Goal: Task Accomplishment & Management: Use online tool/utility

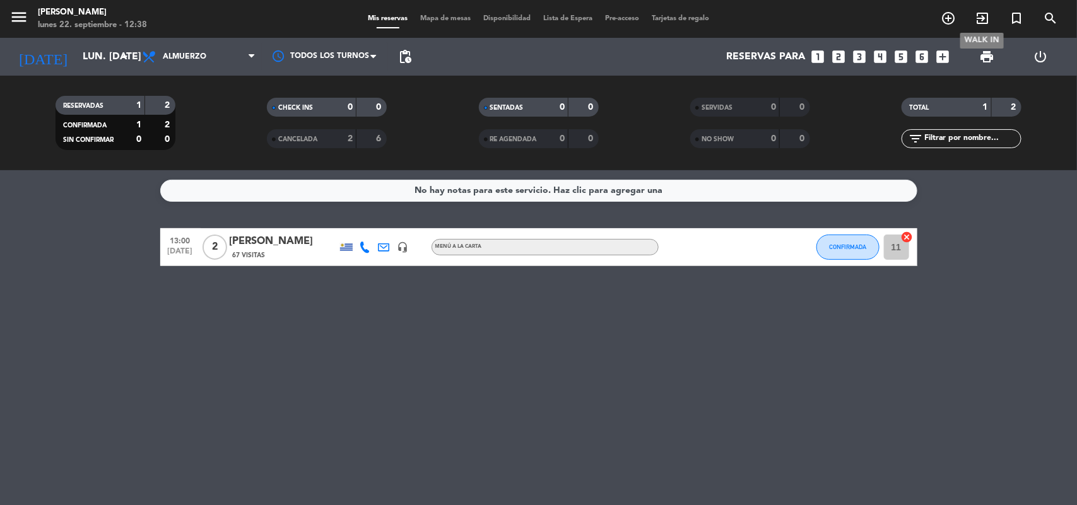
click at [978, 8] on span "exit_to_app" at bounding box center [982, 18] width 34 height 21
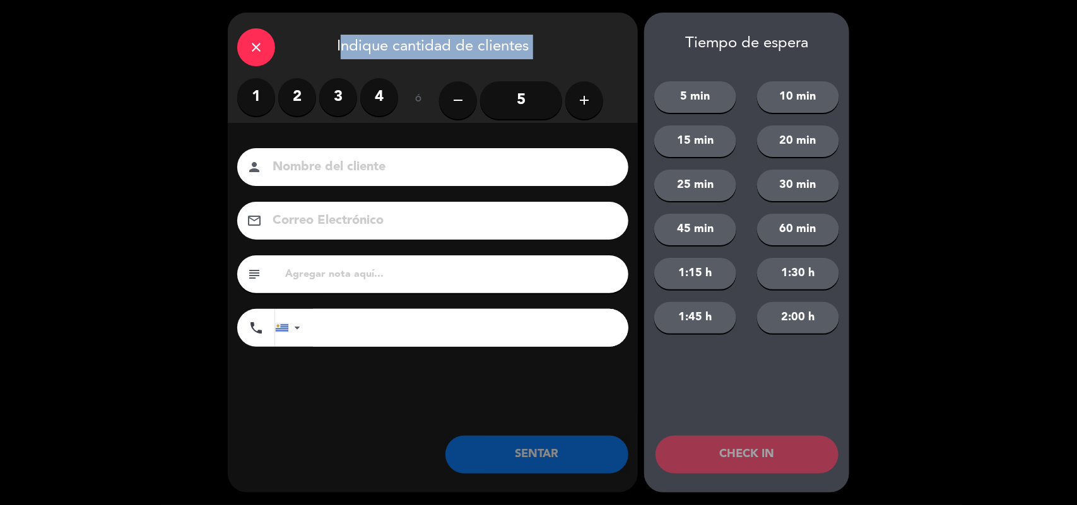
drag, startPoint x: 309, startPoint y: 78, endPoint x: 305, endPoint y: 83, distance: 7.2
click at [309, 77] on div "close Indique cantidad de clientes 1 2 3 4 ó remove 5 add Nombre del cliente pe…" at bounding box center [433, 253] width 410 height 480
click at [304, 83] on label "2" at bounding box center [297, 97] width 38 height 38
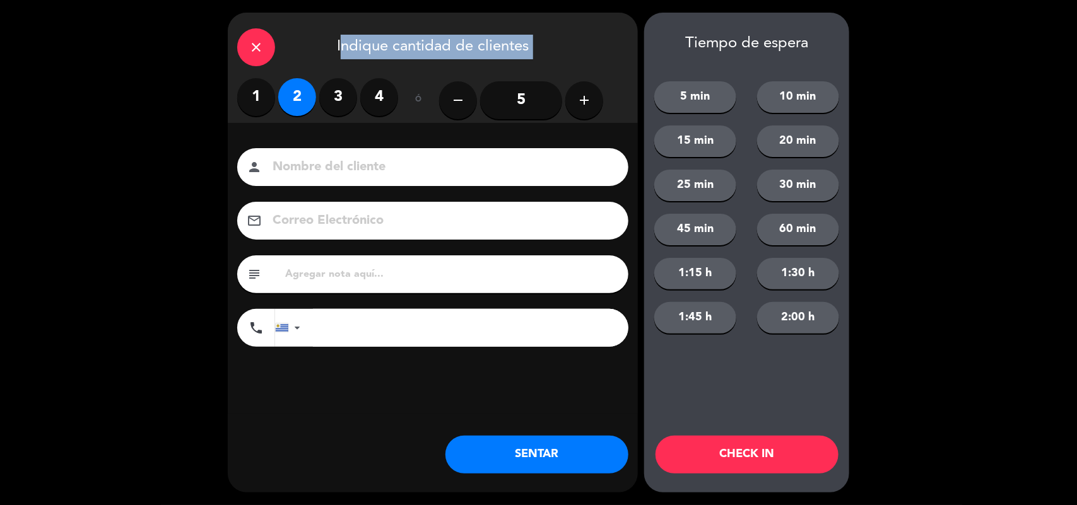
click at [544, 442] on button "SENTAR" at bounding box center [536, 455] width 183 height 38
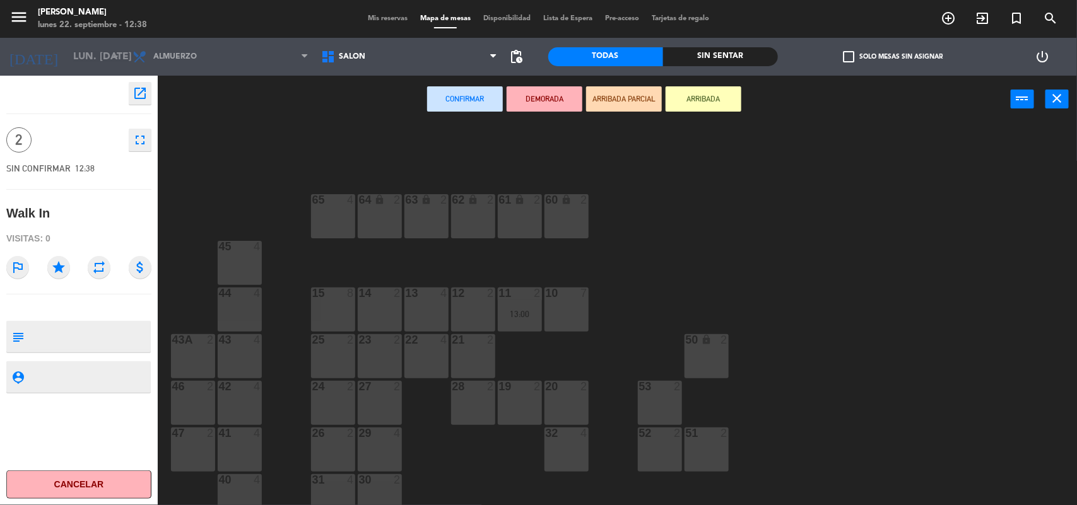
click at [331, 391] on div "24 2" at bounding box center [333, 387] width 44 height 13
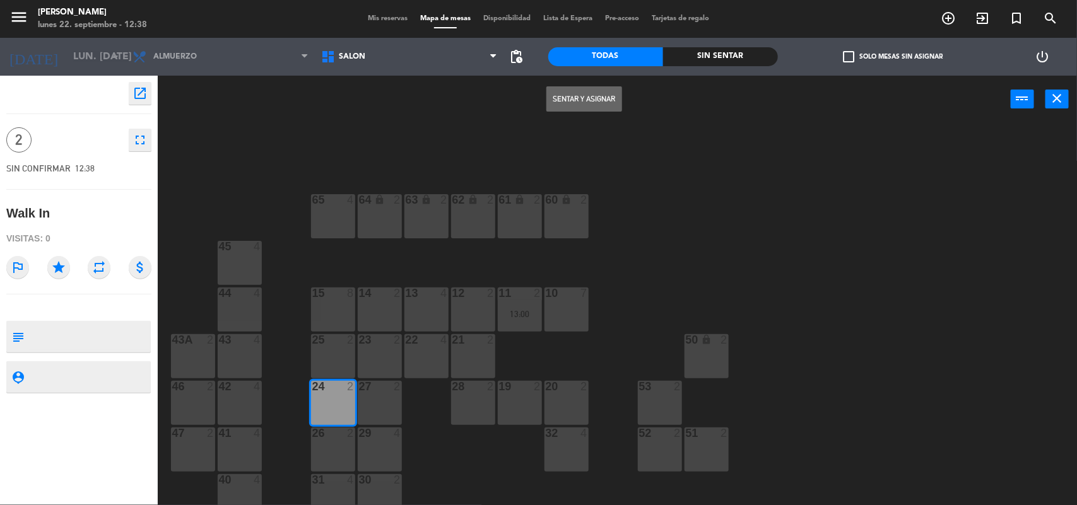
click at [602, 95] on button "Sentar y Asignar" at bounding box center [584, 98] width 76 height 25
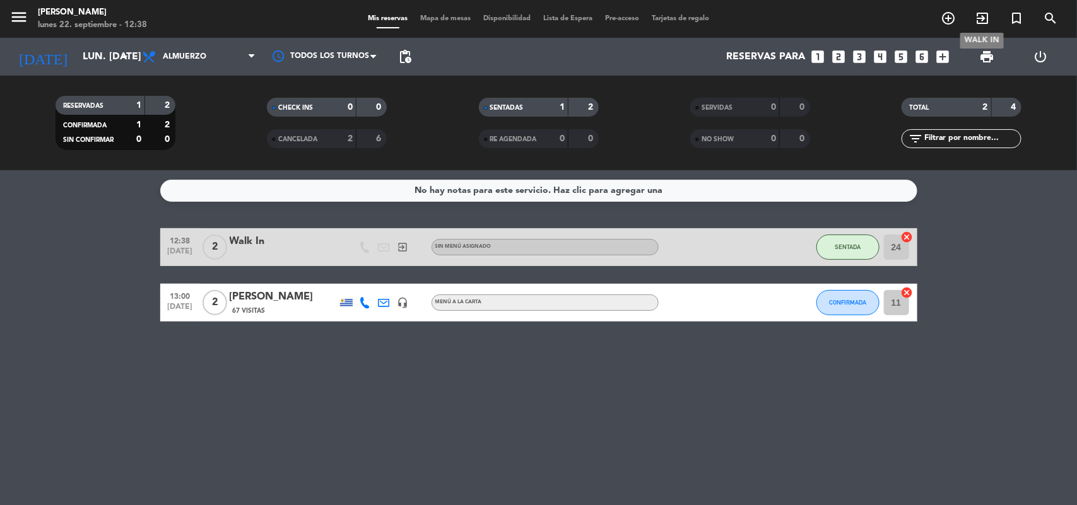
click at [984, 16] on icon "exit_to_app" at bounding box center [982, 18] width 15 height 15
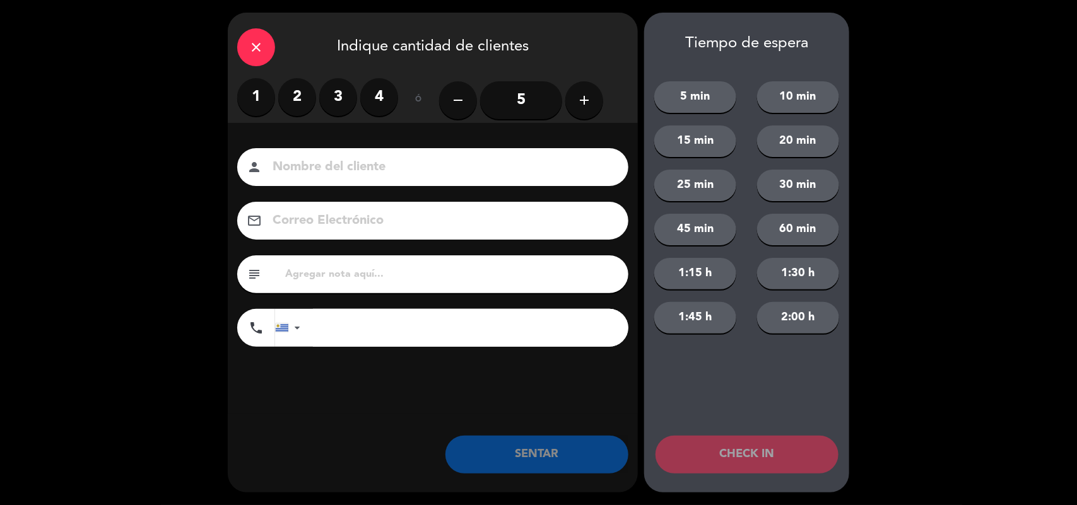
click at [304, 87] on label "2" at bounding box center [297, 97] width 38 height 38
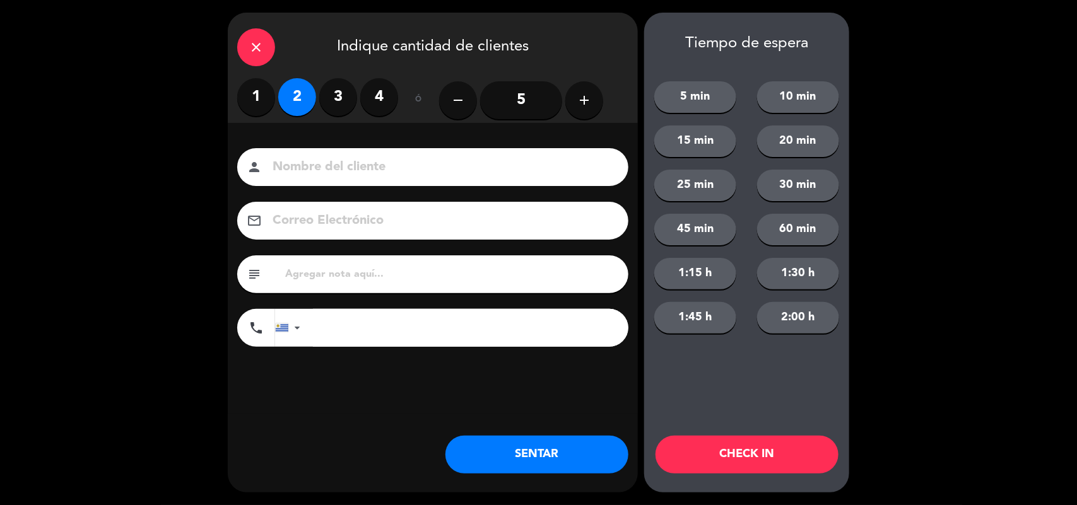
click at [556, 430] on div "close Indique cantidad de clientes 1 2 3 4 ó remove 5 add Nombre del cliente pe…" at bounding box center [433, 253] width 410 height 480
click at [556, 435] on div "close Indique cantidad de clientes 1 2 3 4 ó remove 5 add Nombre del cliente pe…" at bounding box center [433, 253] width 410 height 480
click at [555, 443] on button "SENTAR" at bounding box center [536, 455] width 183 height 38
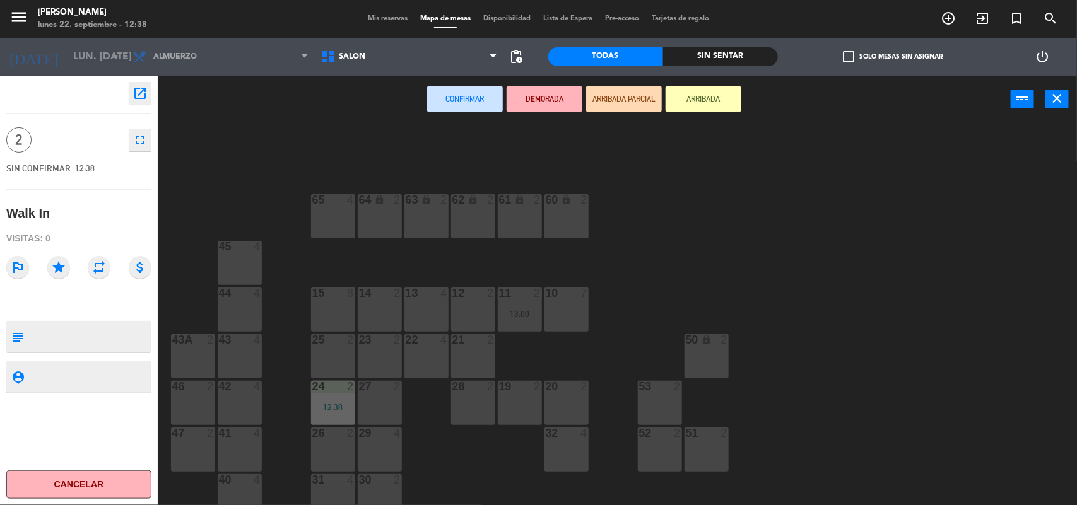
click at [560, 435] on div at bounding box center [566, 433] width 21 height 11
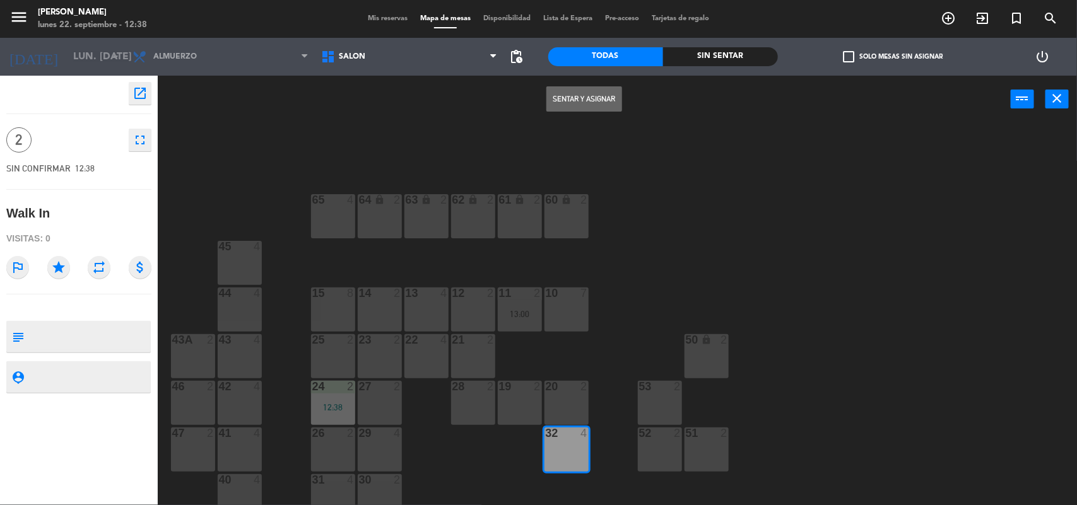
click at [594, 93] on button "Sentar y Asignar" at bounding box center [584, 98] width 76 height 25
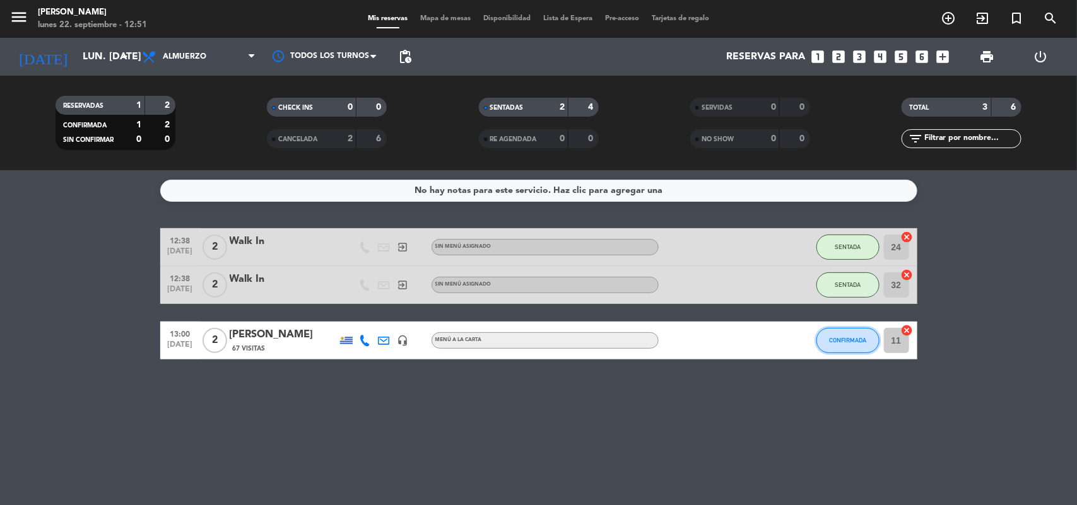
click at [850, 341] on span "CONFIRMADA" at bounding box center [847, 340] width 37 height 7
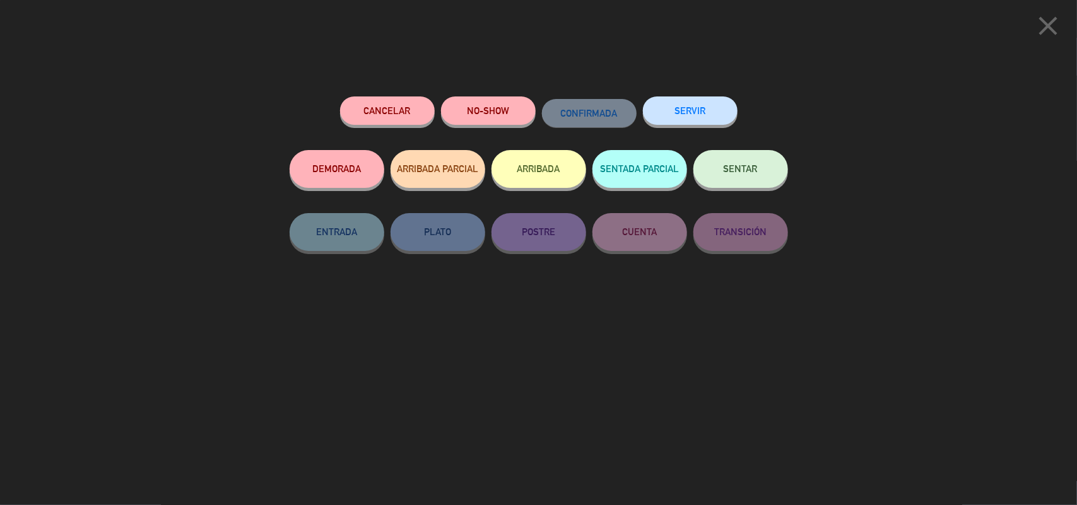
click at [730, 177] on button "SENTAR" at bounding box center [740, 169] width 95 height 38
